Goal: Information Seeking & Learning: Understand process/instructions

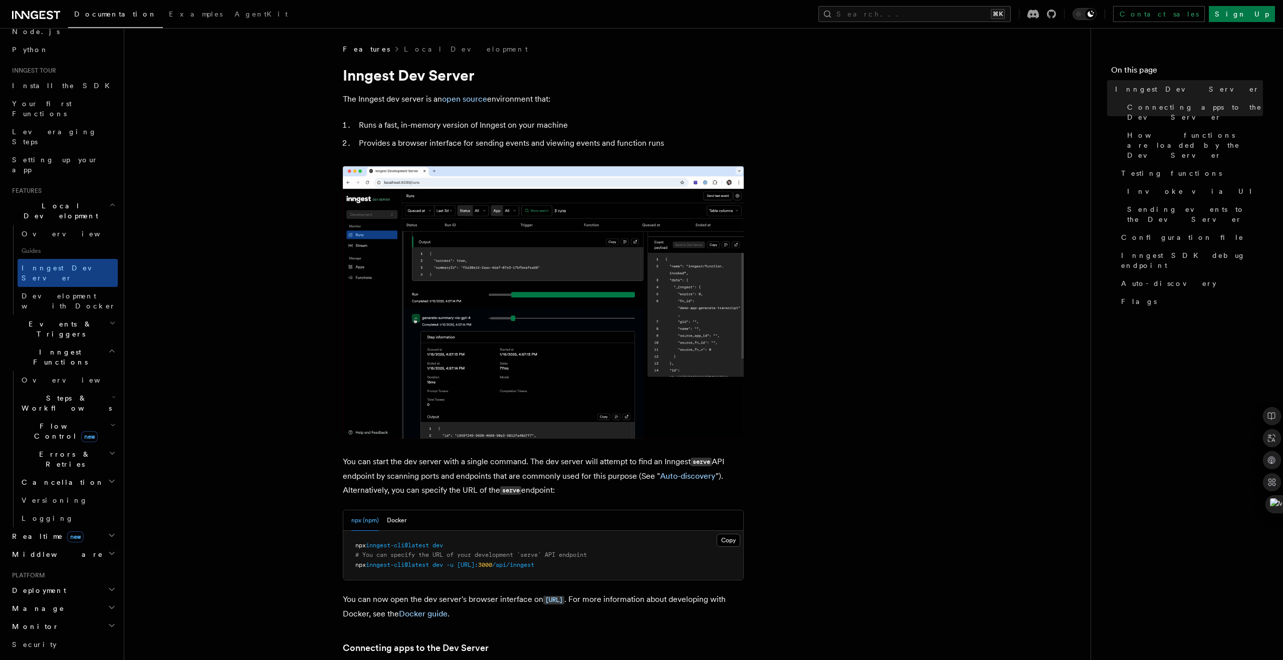
scroll to position [59, 0]
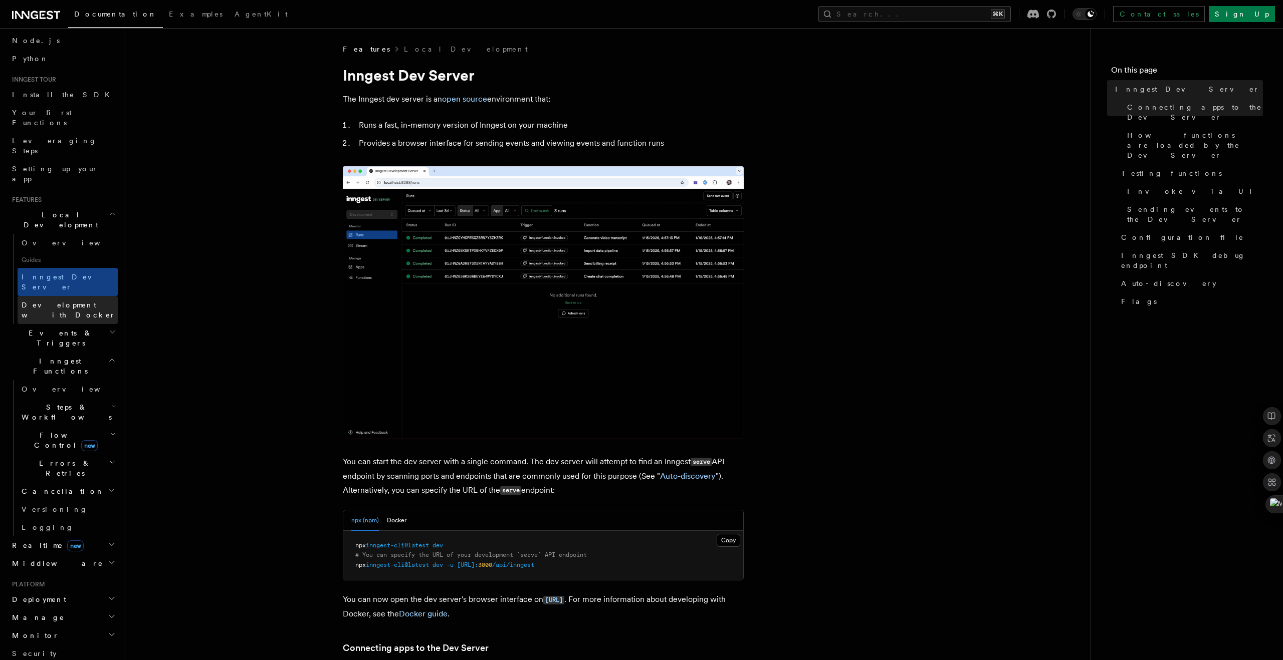
click at [92, 301] on span "Development with Docker" at bounding box center [69, 310] width 94 height 18
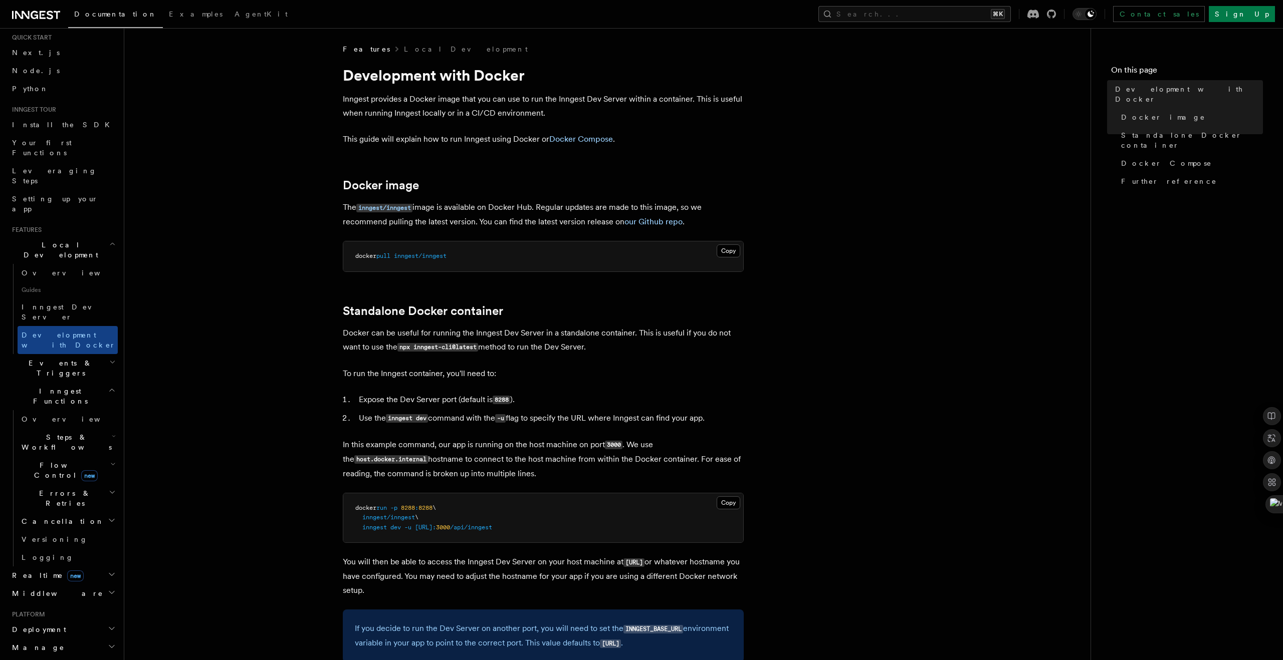
scroll to position [31, 0]
click at [54, 262] on link "Overview" at bounding box center [68, 271] width 100 height 18
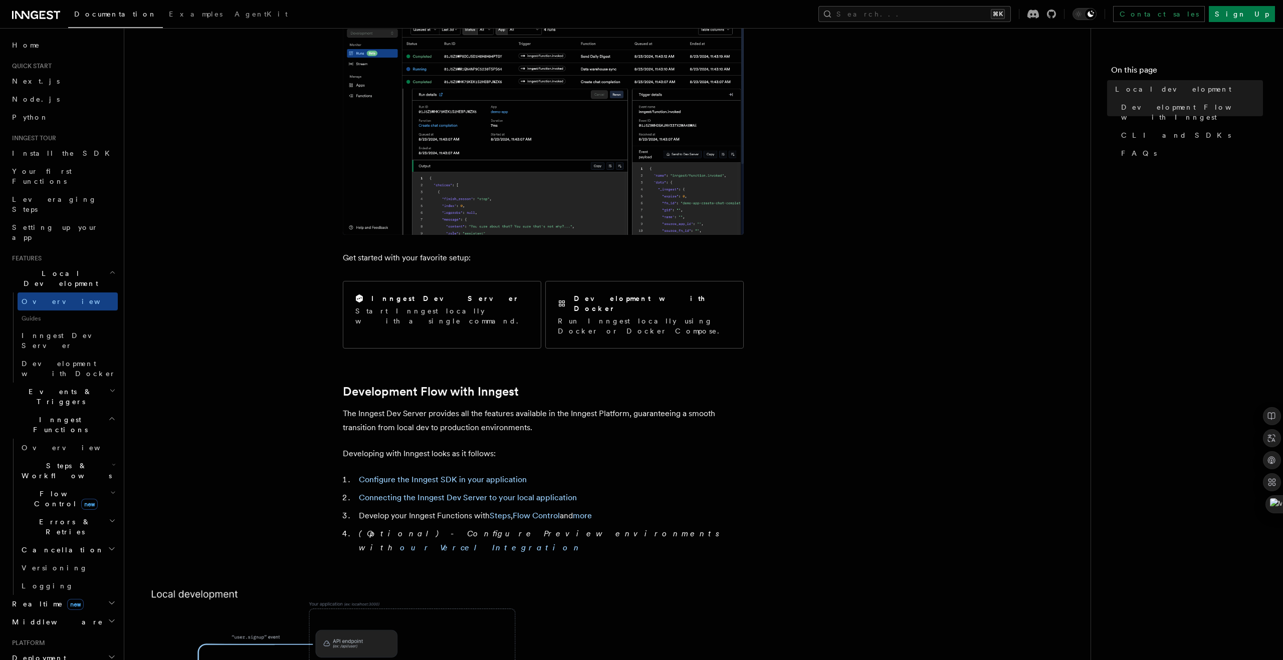
click at [99, 10] on span "Documentation" at bounding box center [115, 14] width 83 height 8
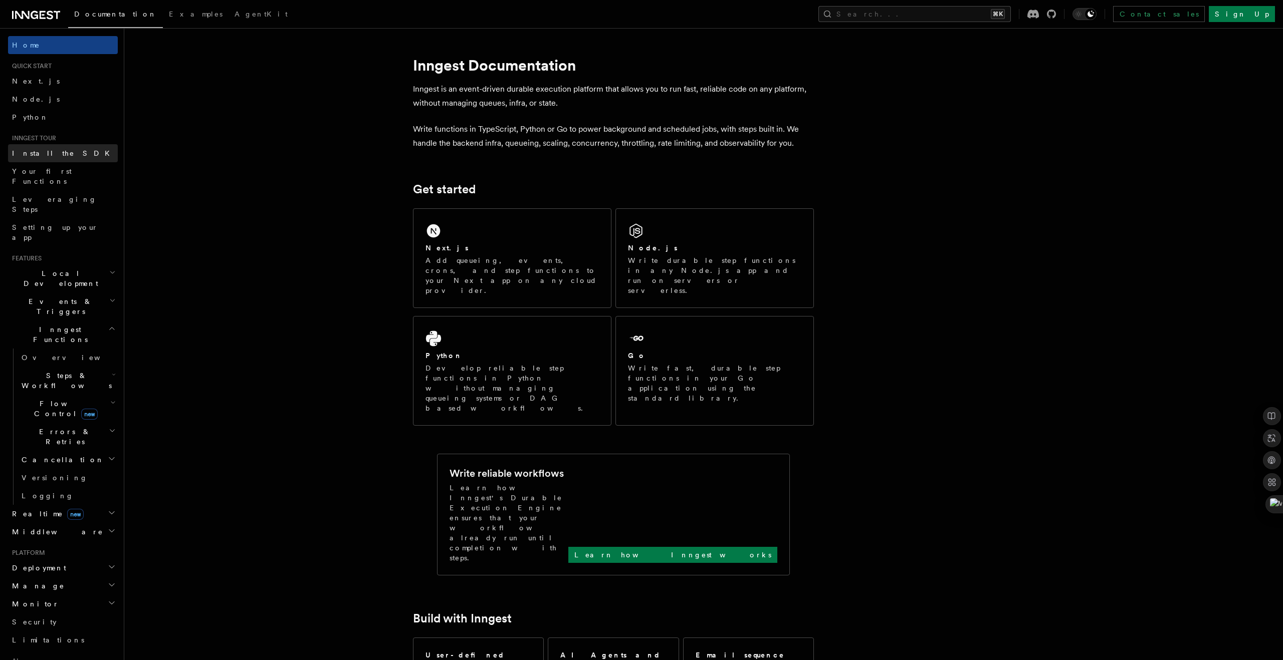
scroll to position [12, 0]
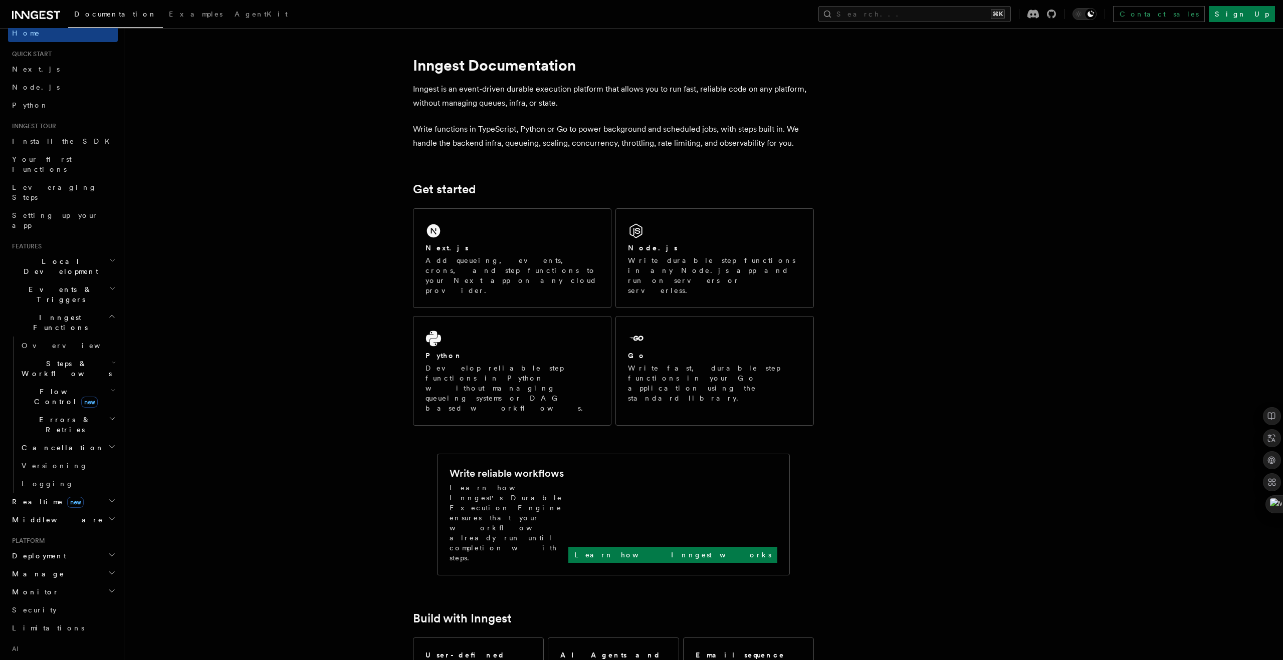
click at [78, 253] on h2 "Local Development" at bounding box center [63, 267] width 110 height 28
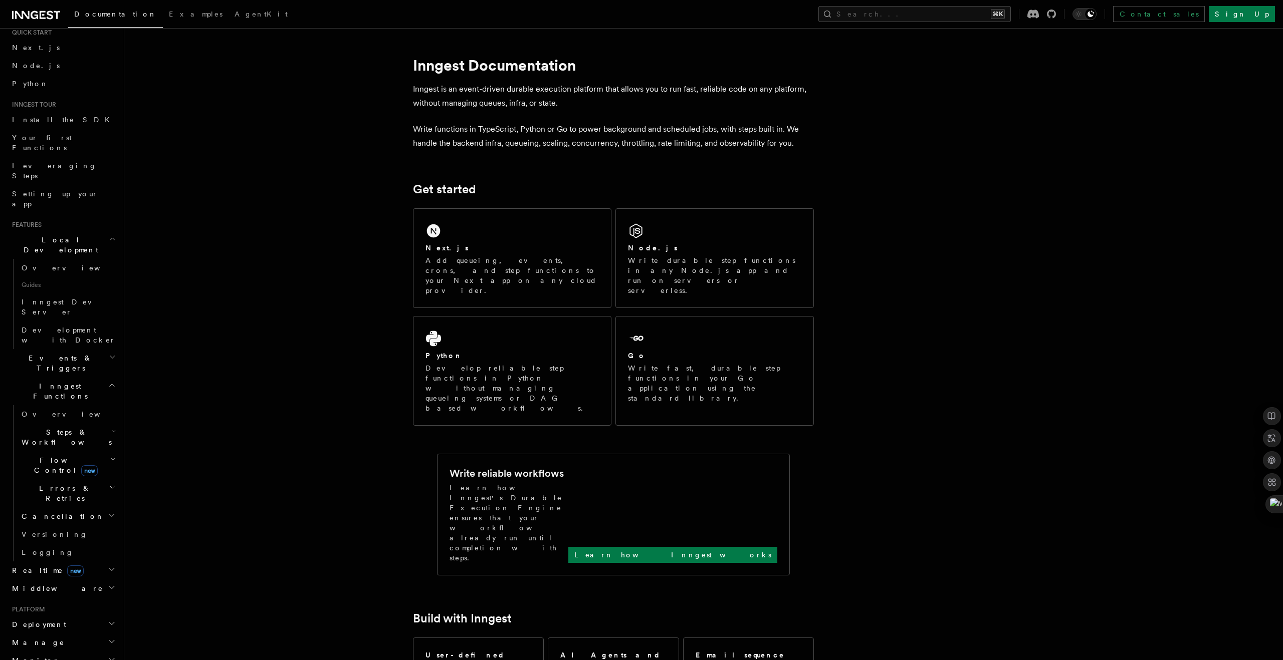
scroll to position [40, 0]
click at [87, 343] on h2 "Events & Triggers" at bounding box center [63, 357] width 110 height 28
click at [69, 622] on h2 "Deployment" at bounding box center [63, 631] width 110 height 18
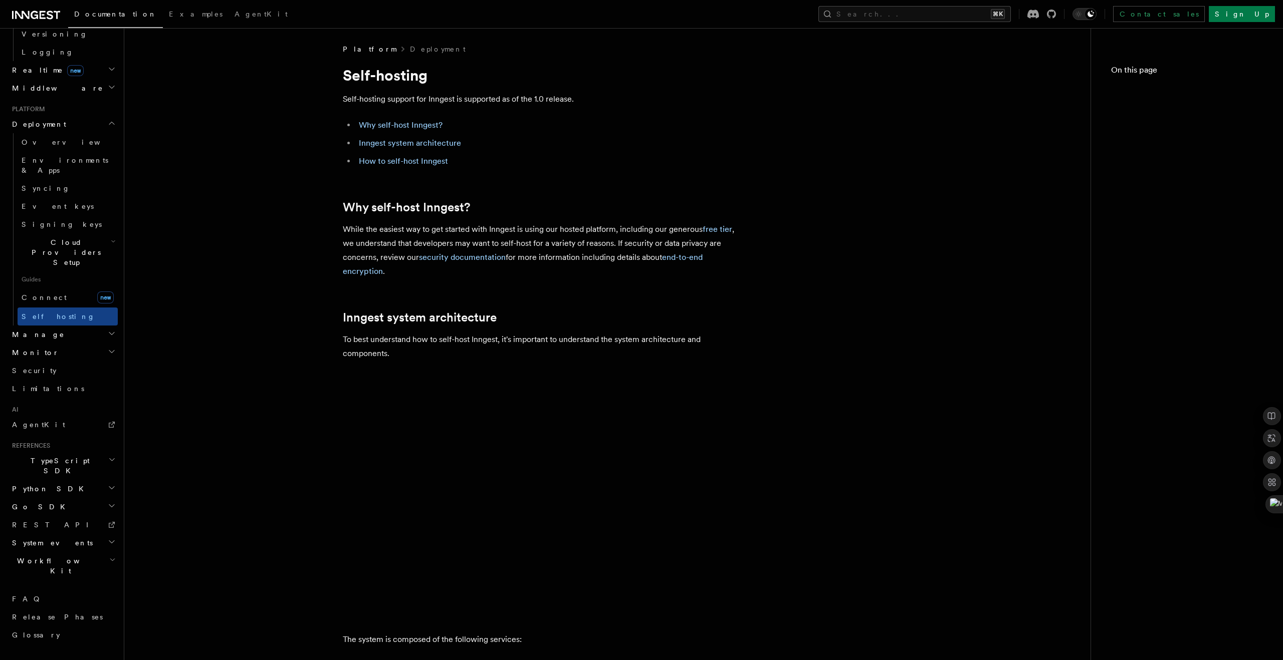
scroll to position [304, 0]
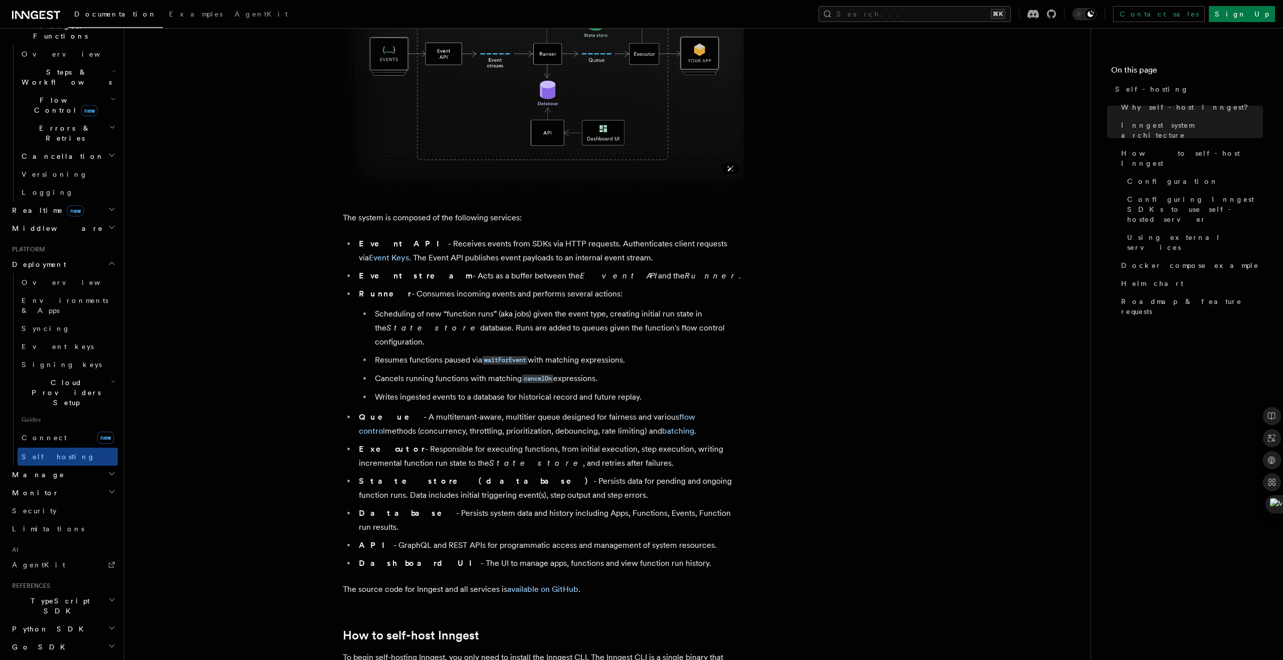
scroll to position [449, 0]
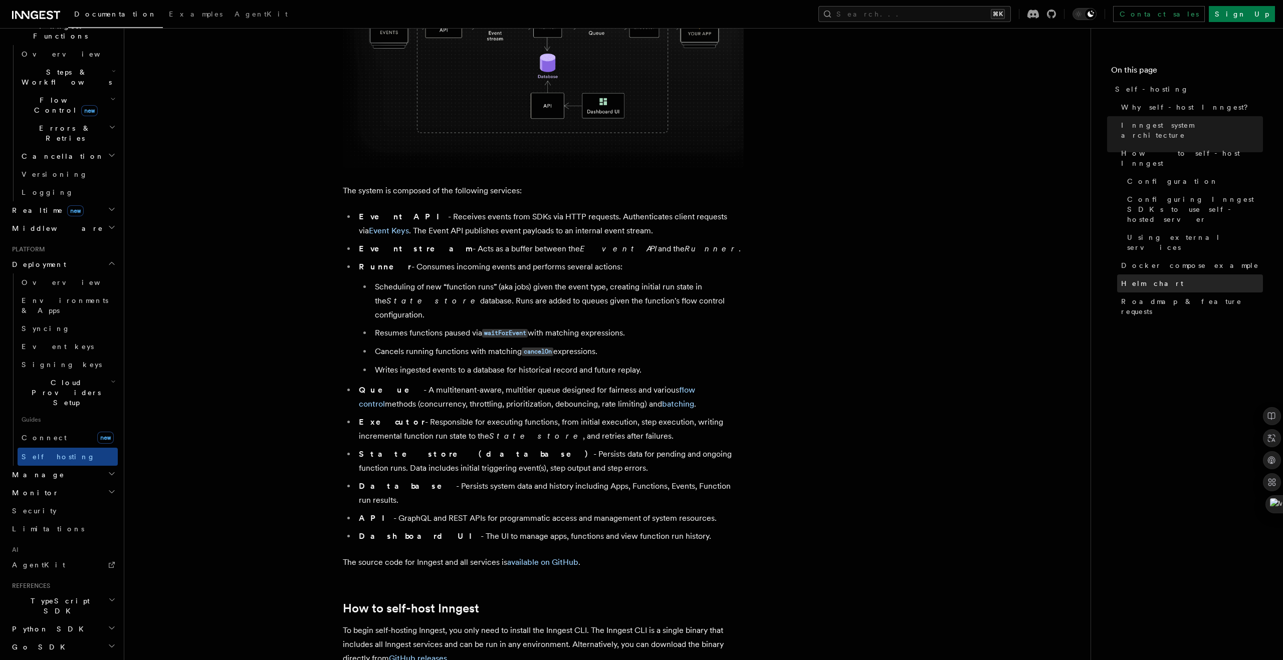
click at [1144, 279] on span "Helm chart" at bounding box center [1152, 284] width 62 height 10
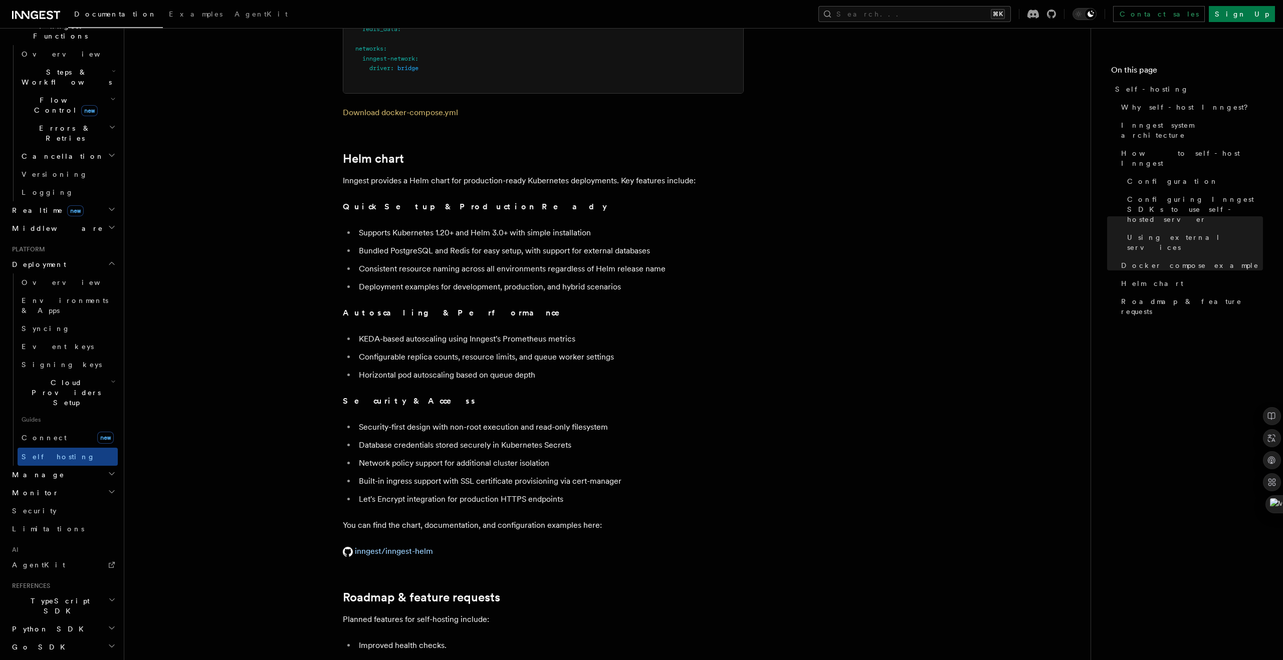
scroll to position [3338, 0]
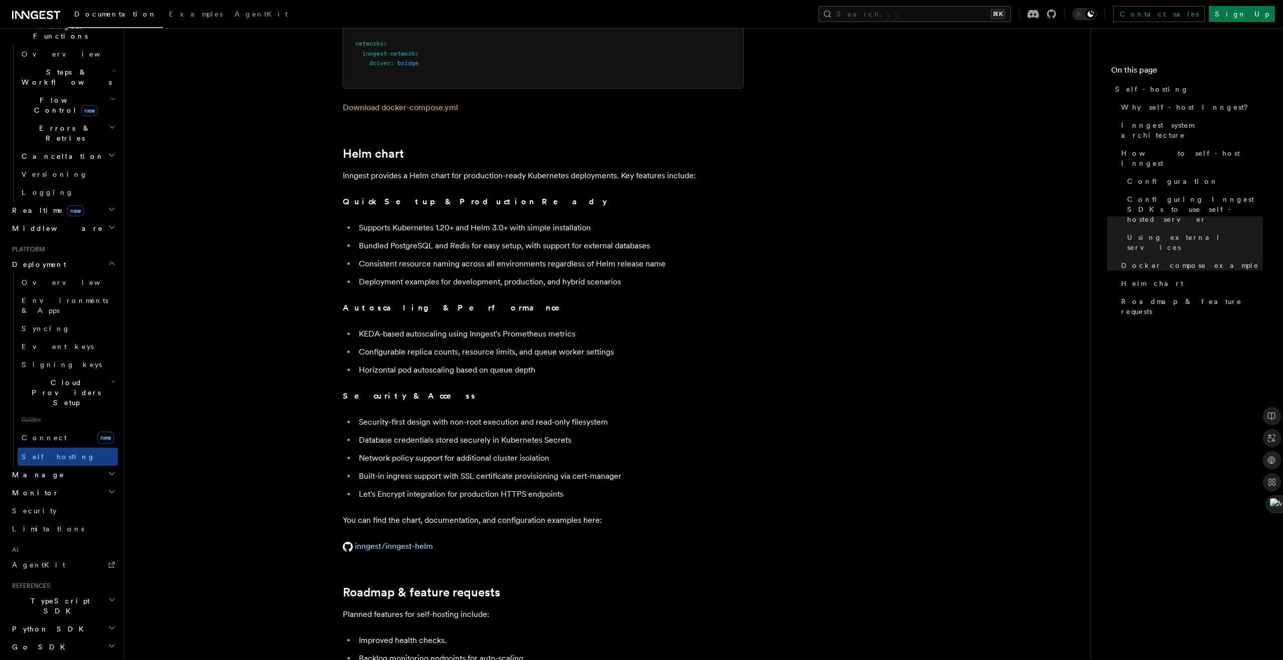
click at [405, 540] on p "inngest/inngest-helm" at bounding box center [543, 547] width 401 height 14
click at [405, 542] on link "inngest/inngest-helm" at bounding box center [388, 547] width 90 height 10
